Goal: Transaction & Acquisition: Register for event/course

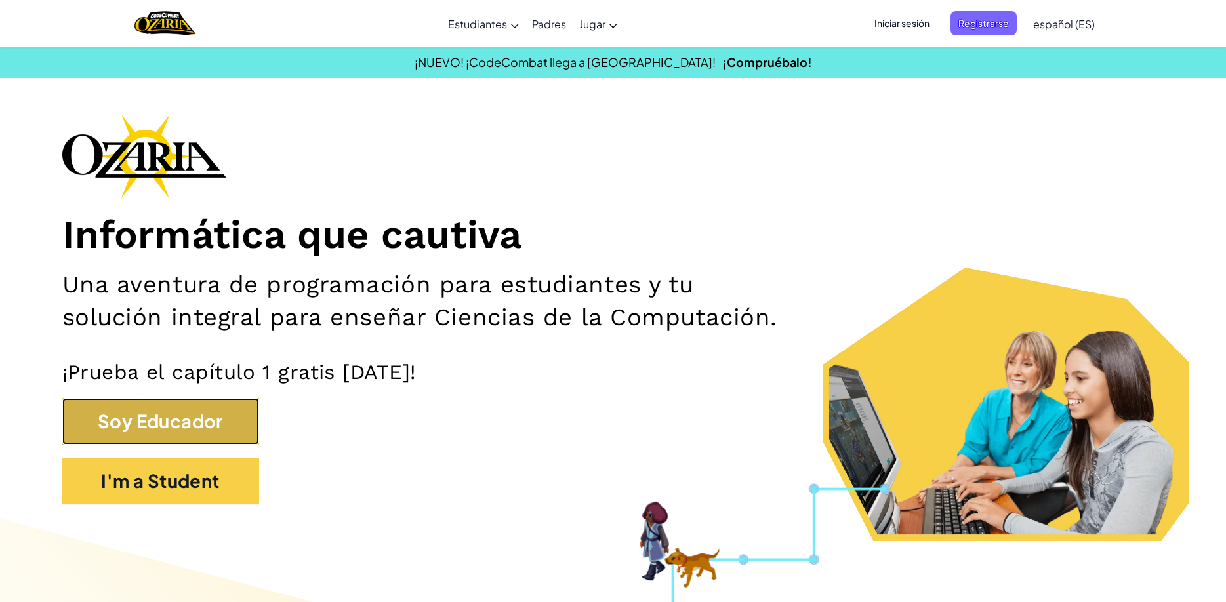
click at [205, 419] on button "Soy Educador" at bounding box center [160, 421] width 197 height 47
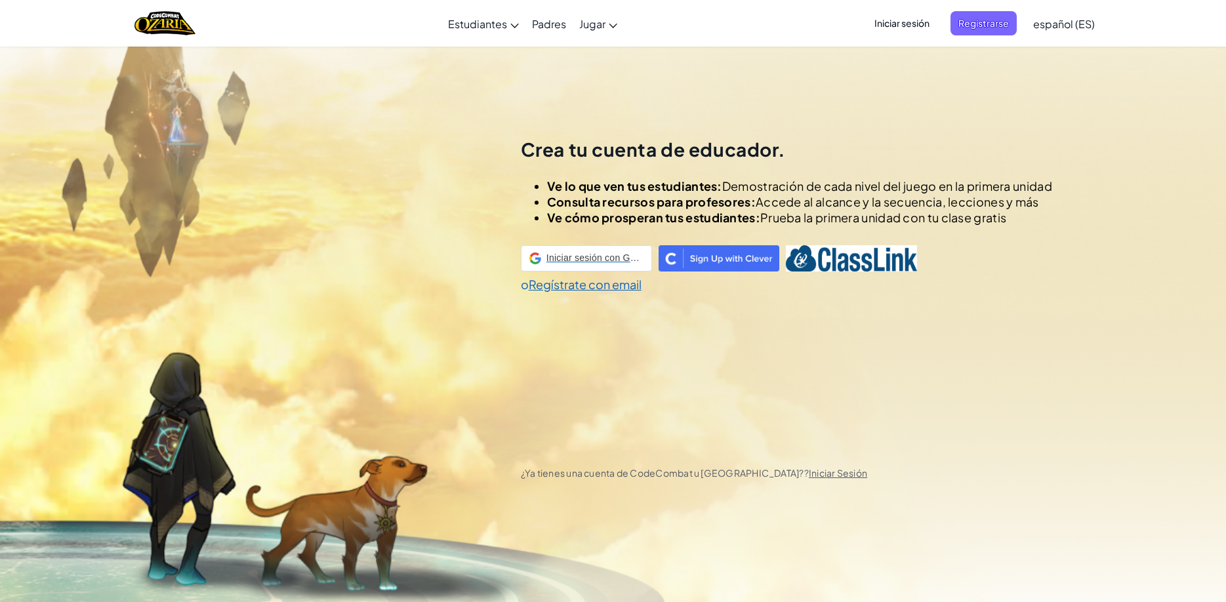
scroll to position [46, 0]
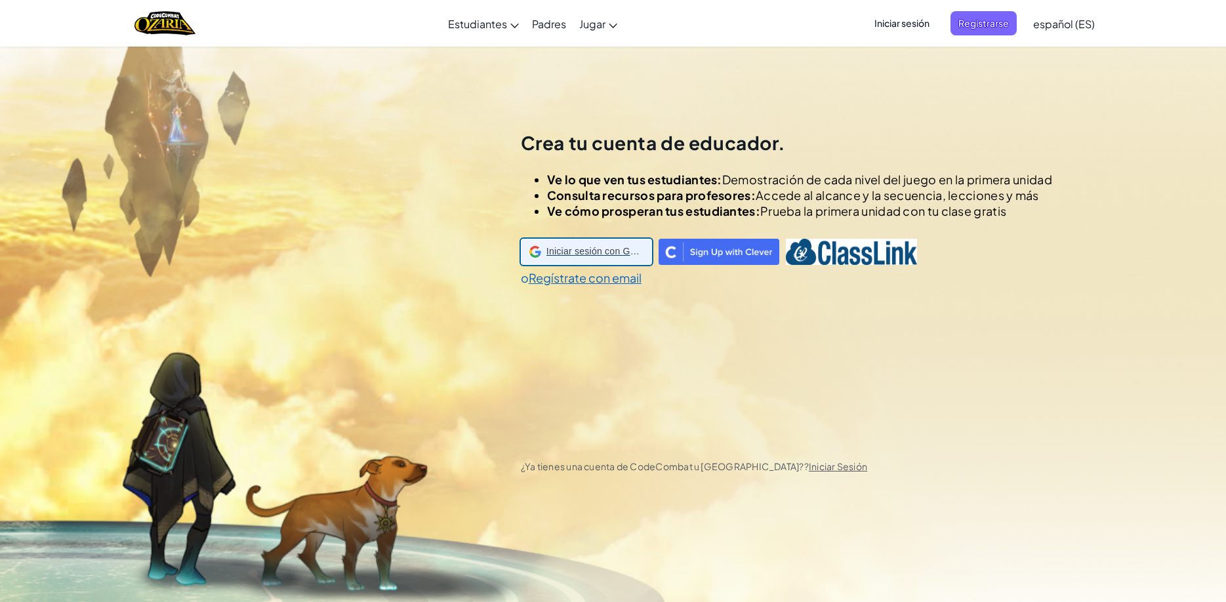
click at [602, 255] on span "Iniciar sesión con Google" at bounding box center [595, 251] width 97 height 19
click at [609, 251] on div "Iniciar sesión con Google. Setier en una nueva pestaña." at bounding box center [594, 252] width 146 height 29
click at [907, 20] on span "Iniciar sesión" at bounding box center [902, 23] width 71 height 24
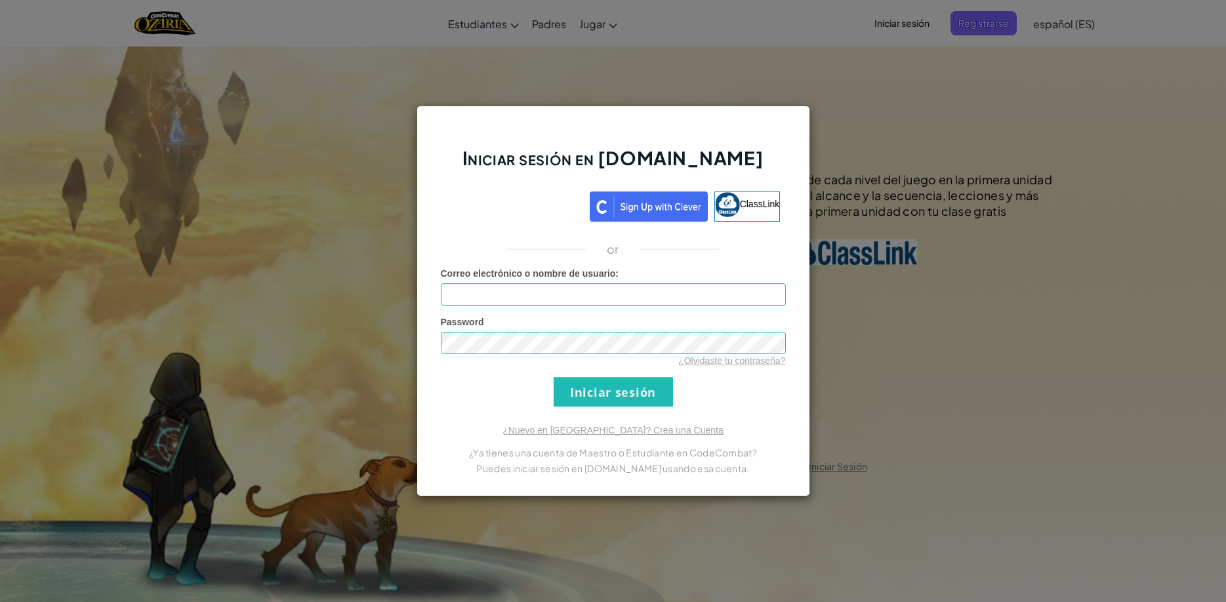
click at [539, 211] on div "Iniciar sesión con Google. Setier en una nueva pestaña." at bounding box center [514, 204] width 137 height 29
